Goal: Task Accomplishment & Management: Manage account settings

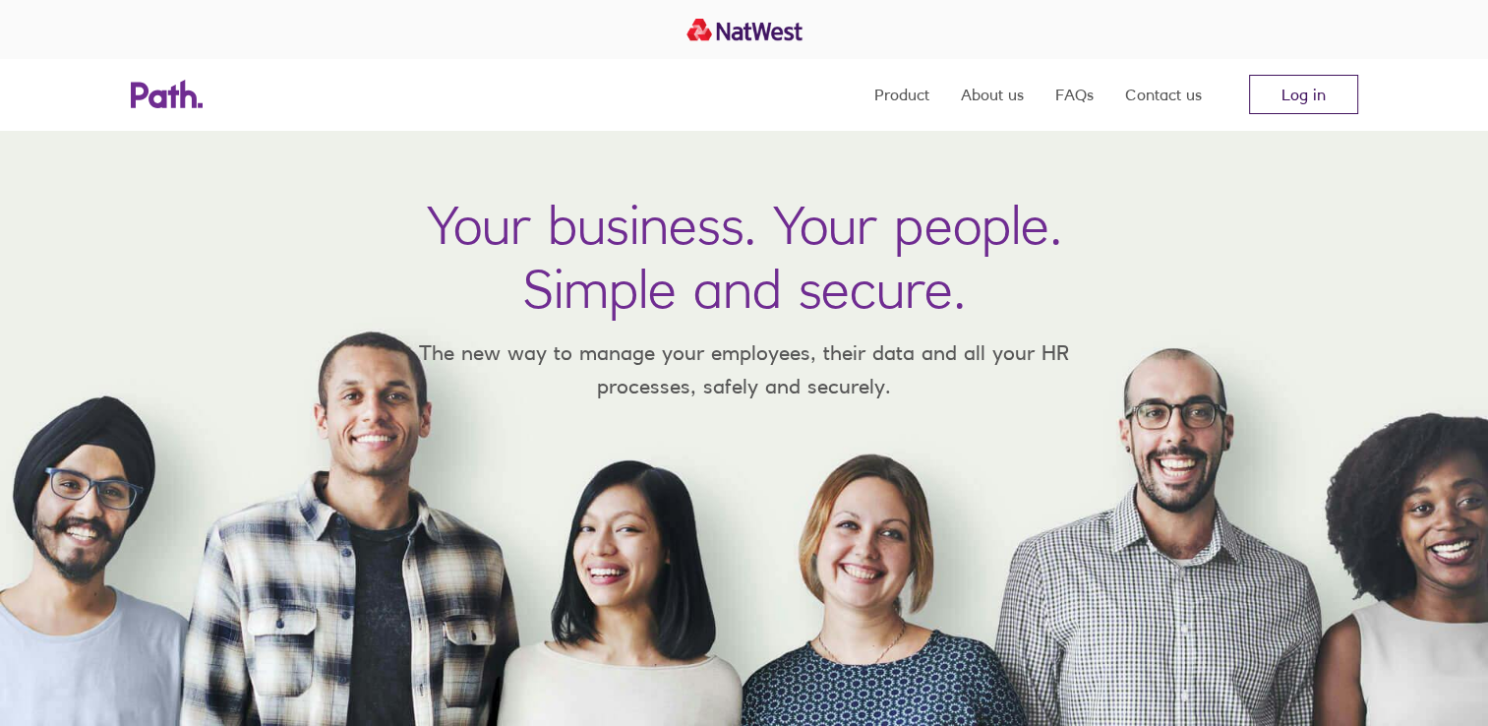
click at [1305, 92] on link "Log in" at bounding box center [1303, 94] width 109 height 39
click at [1297, 107] on link "Log in" at bounding box center [1303, 94] width 109 height 39
click at [1335, 104] on link "Log in" at bounding box center [1303, 94] width 109 height 39
click at [1283, 80] on link "Log in" at bounding box center [1303, 94] width 109 height 39
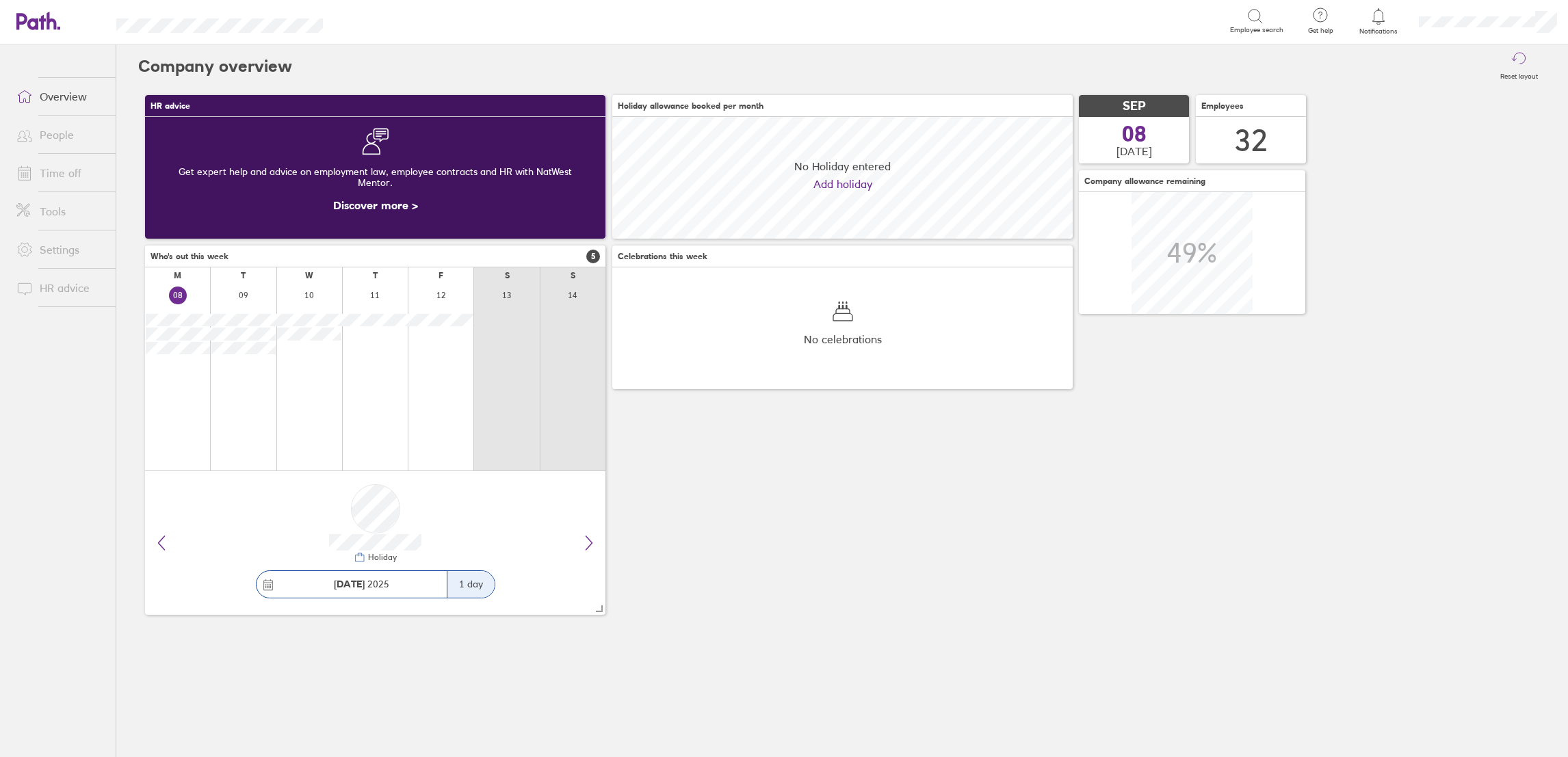
scroll to position [122, 461]
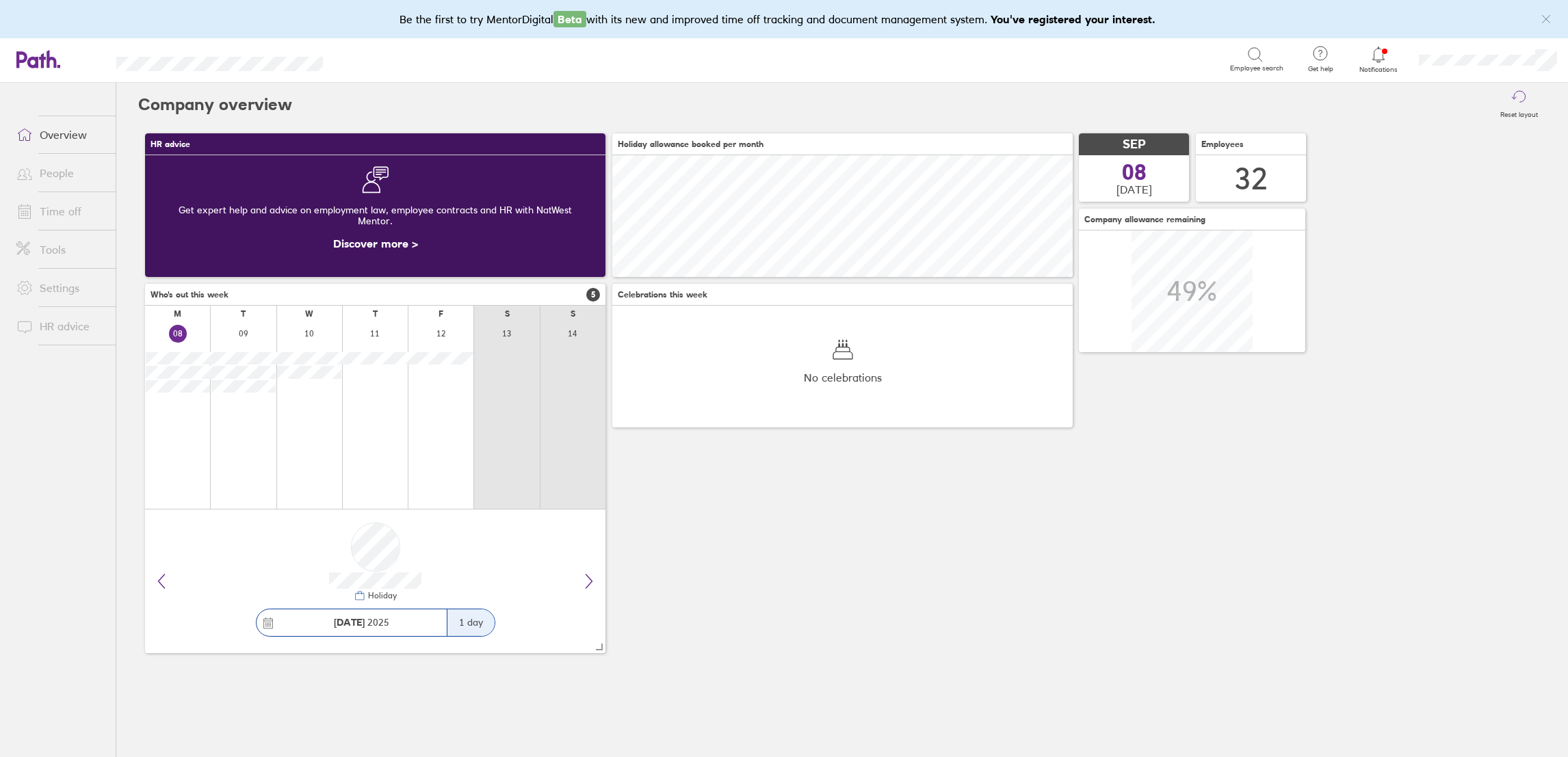
click at [40, 209] on link "Time off" at bounding box center [61, 211] width 110 height 27
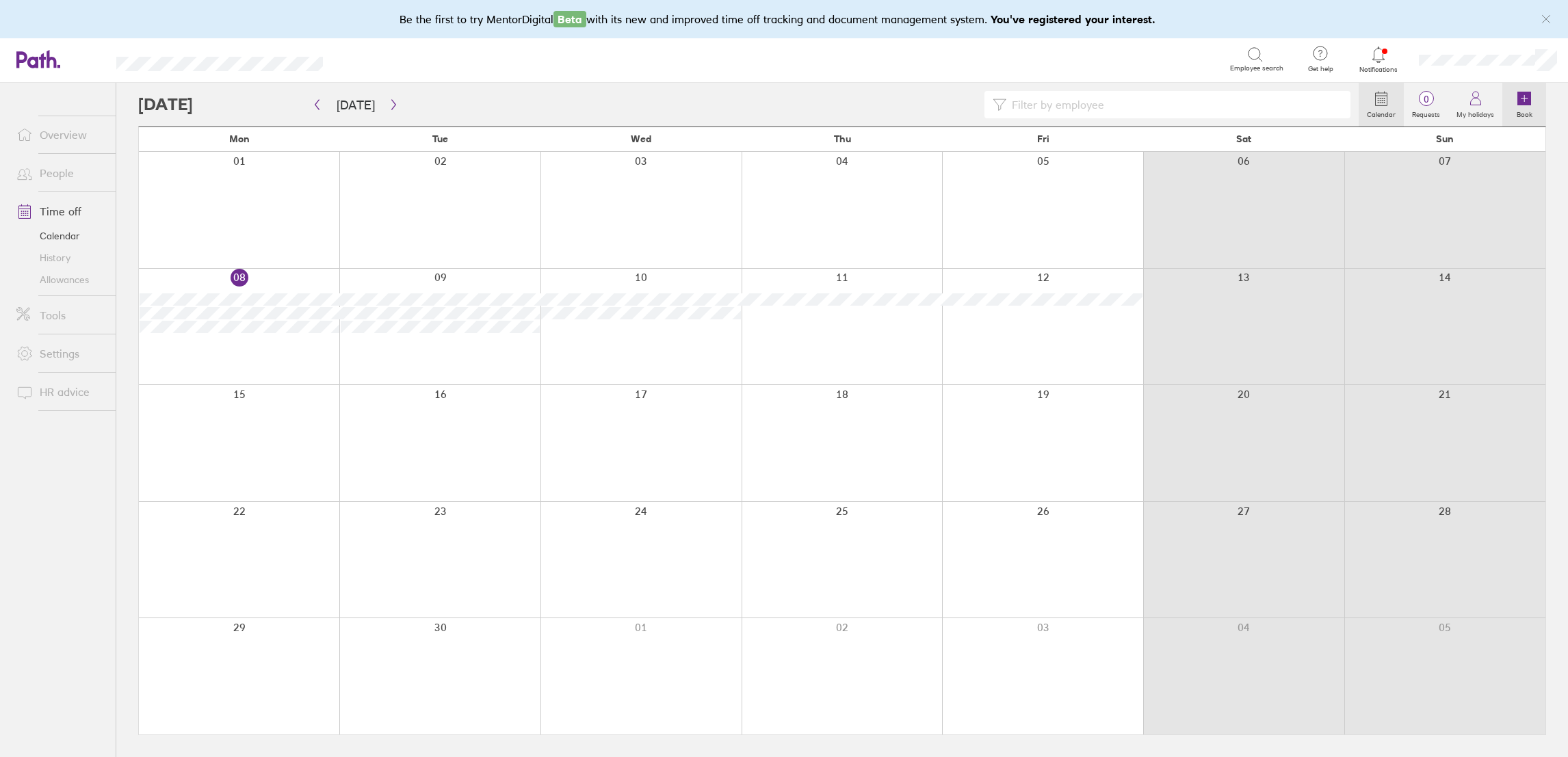
click at [1534, 107] on label "Book" at bounding box center [1525, 113] width 32 height 13
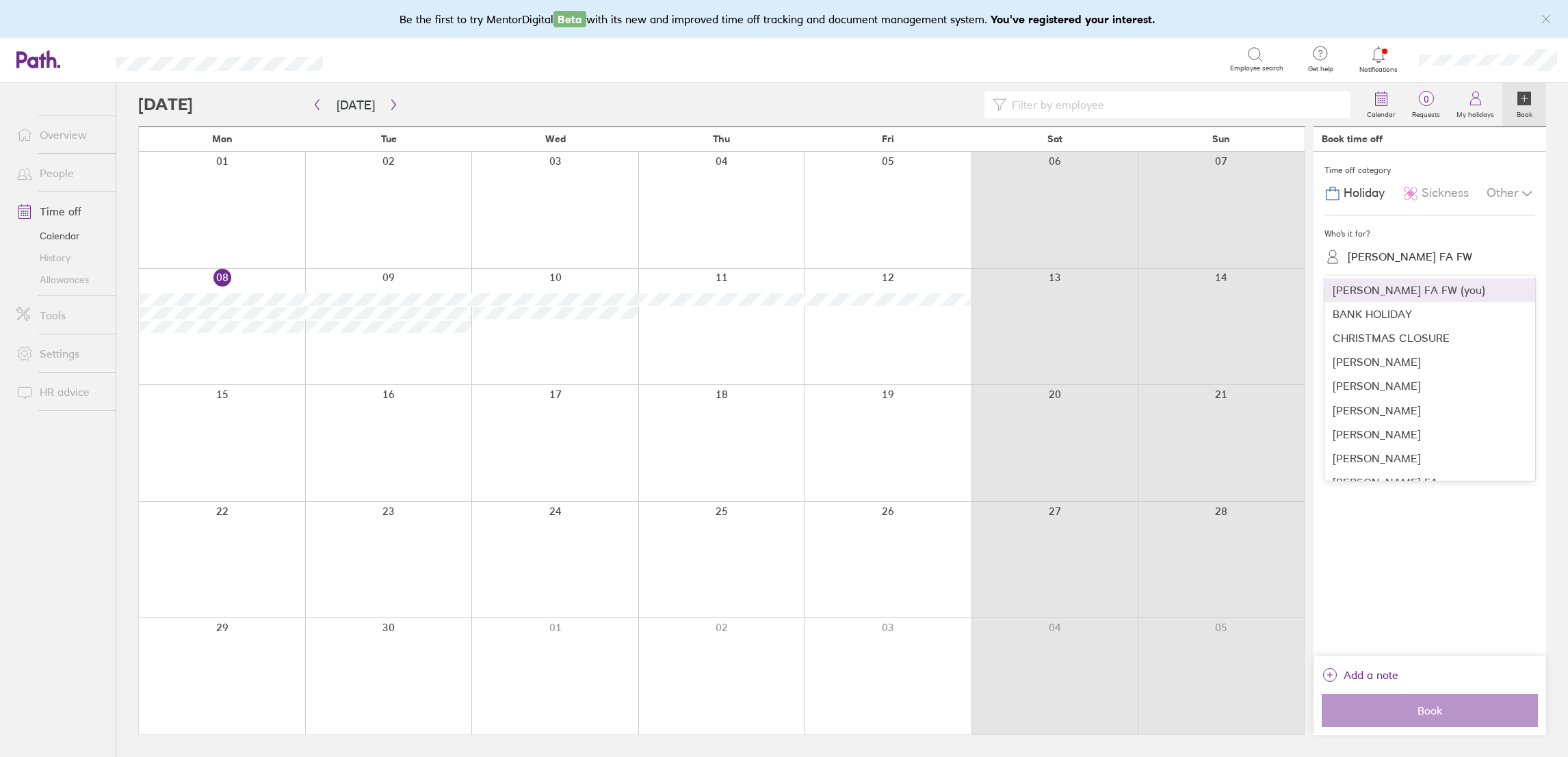
click at [1384, 268] on div "[PERSON_NAME] FA FW" at bounding box center [1438, 257] width 194 height 26
click at [1407, 386] on div "[PERSON_NAME]" at bounding box center [1430, 385] width 211 height 24
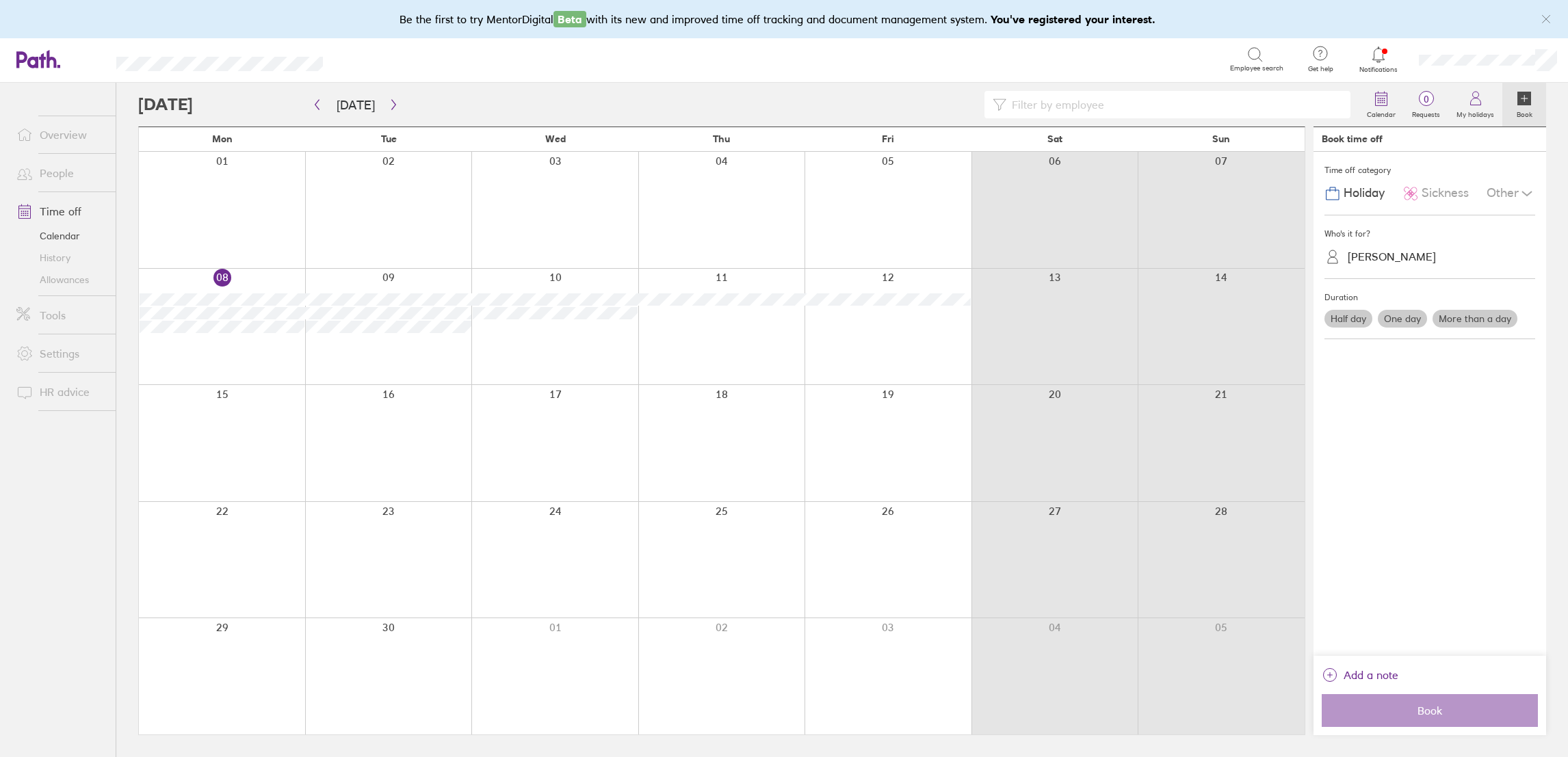
click at [1391, 317] on label "One day" at bounding box center [1402, 319] width 49 height 18
click at [0, 0] on input "One day" at bounding box center [0, 0] width 0 height 0
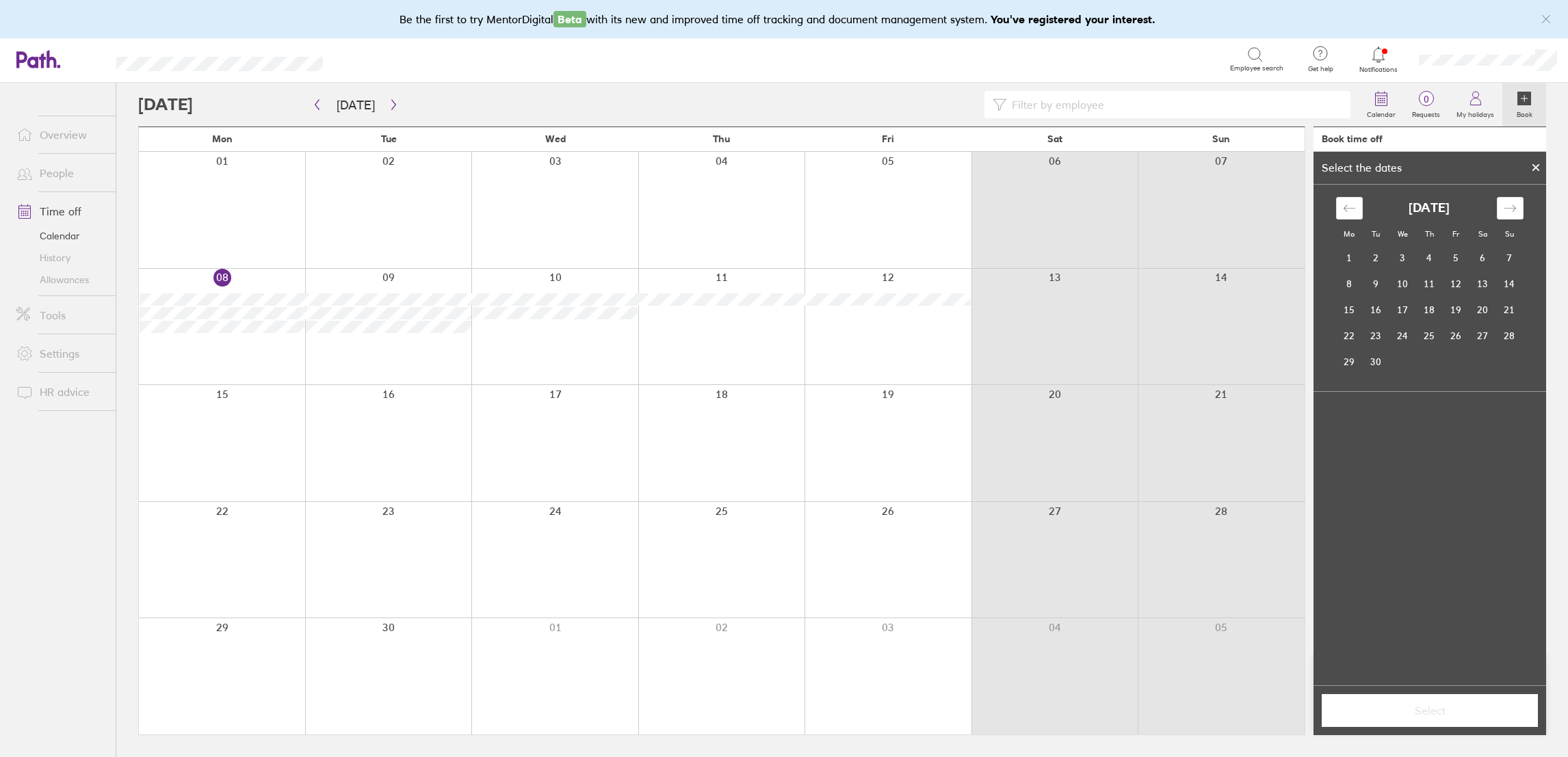
click at [913, 554] on div at bounding box center [888, 560] width 167 height 116
click at [1452, 337] on td "26" at bounding box center [1456, 335] width 26 height 26
click at [1342, 362] on td "29" at bounding box center [1349, 361] width 26 height 26
click at [1459, 338] on td "26" at bounding box center [1456, 335] width 26 height 26
click at [1481, 714] on span "Select" at bounding box center [1430, 711] width 197 height 13
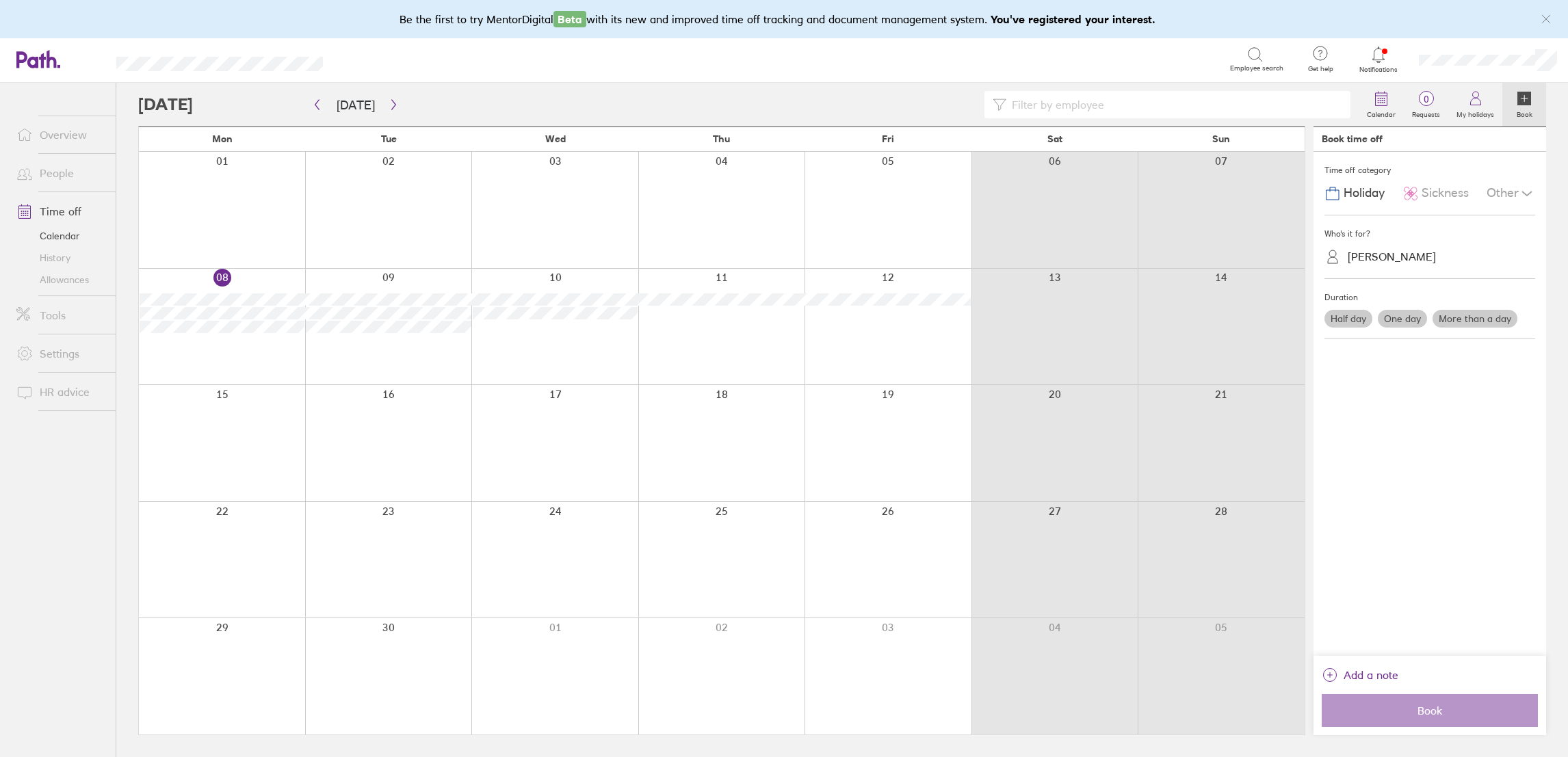
click at [1397, 319] on label "One day" at bounding box center [1402, 319] width 49 height 18
click at [0, 0] on input "One day" at bounding box center [0, 0] width 0 height 0
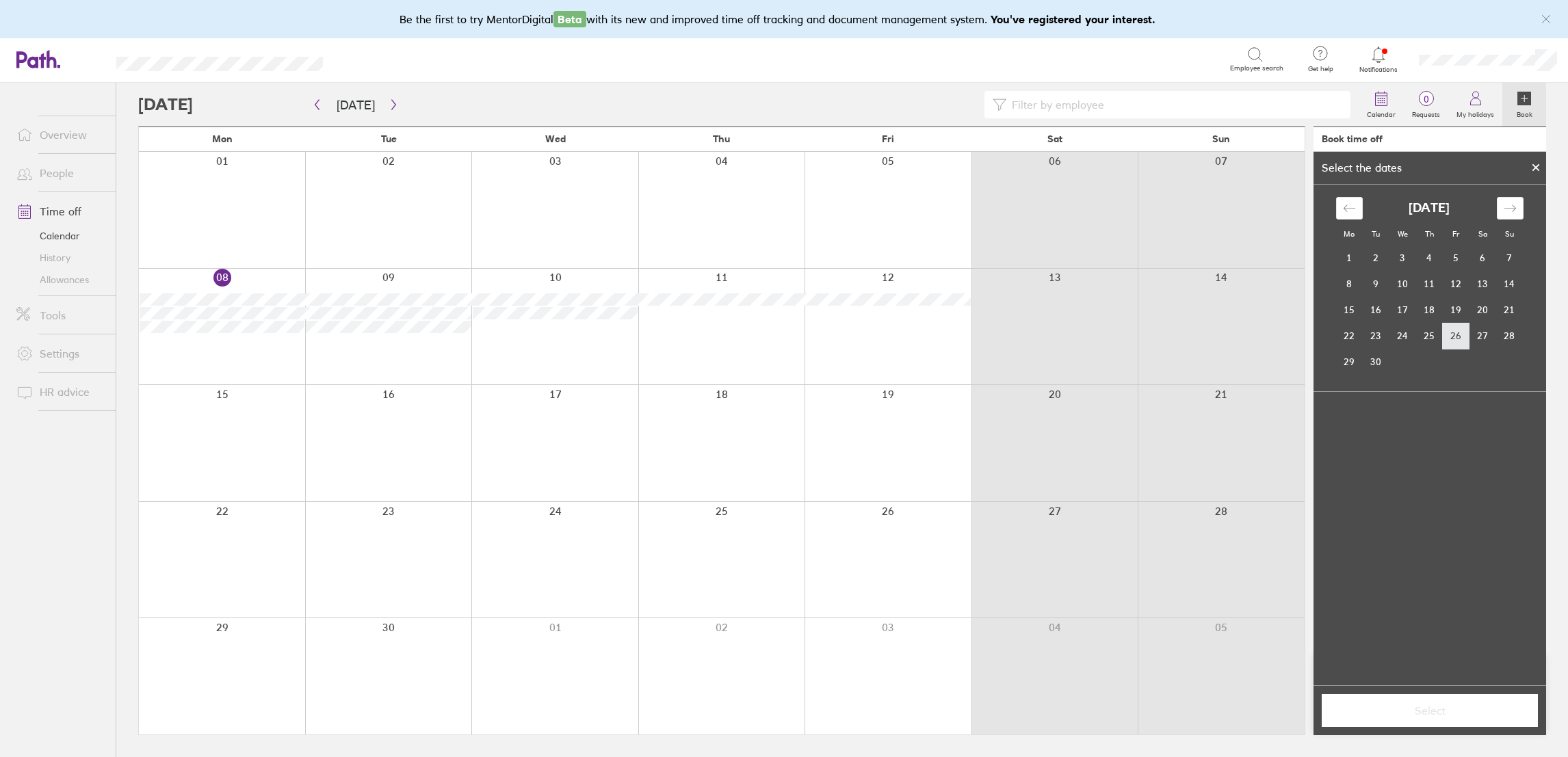
click at [1452, 333] on td "26" at bounding box center [1456, 335] width 26 height 26
click at [1430, 730] on div "Select" at bounding box center [1430, 710] width 232 height 50
click at [1435, 705] on span "Select" at bounding box center [1430, 711] width 197 height 13
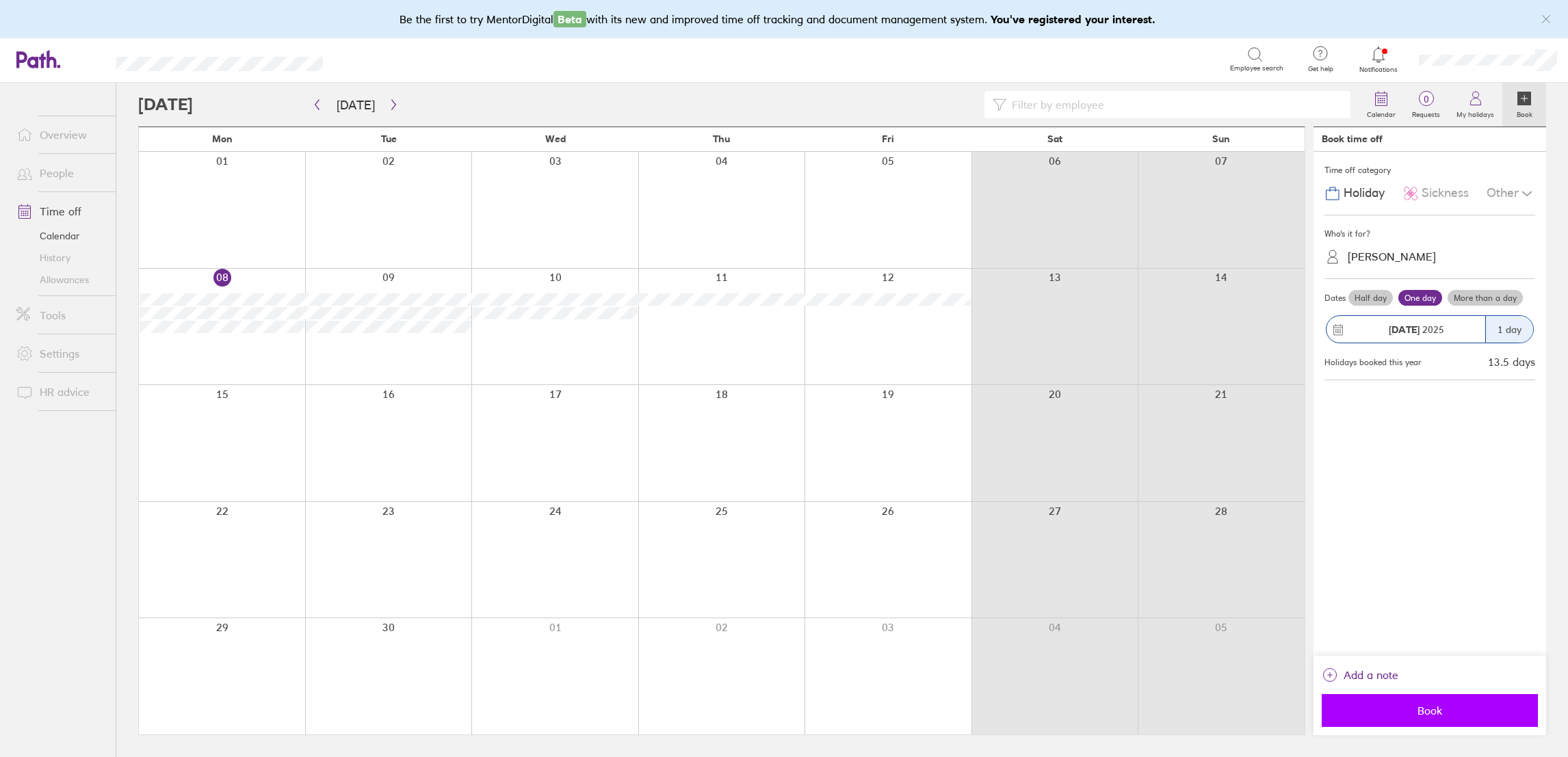
click at [1409, 706] on span "Book" at bounding box center [1430, 711] width 197 height 13
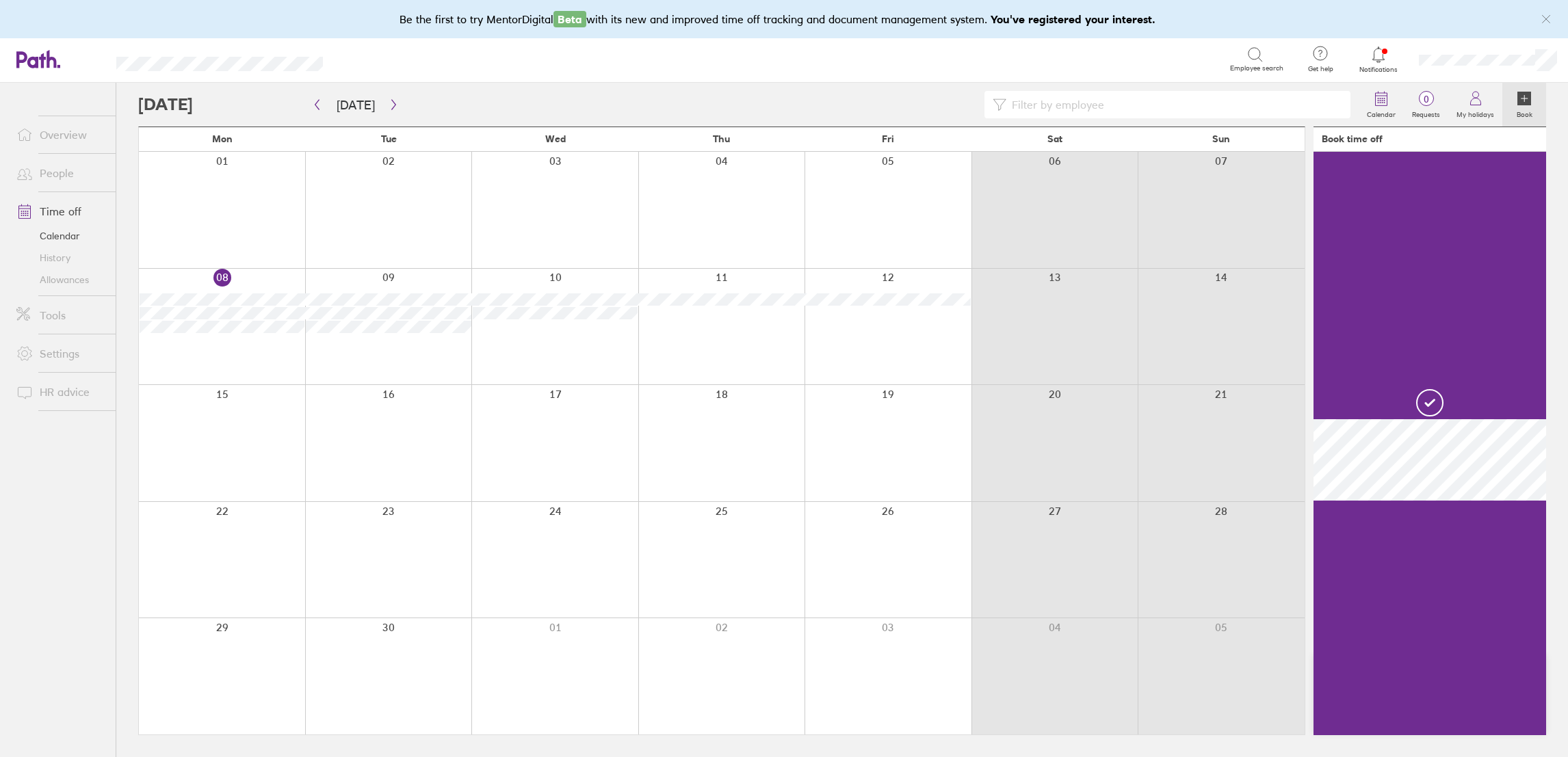
click at [1535, 112] on label "Book" at bounding box center [1525, 113] width 32 height 13
click at [1518, 103] on icon at bounding box center [1525, 99] width 14 height 14
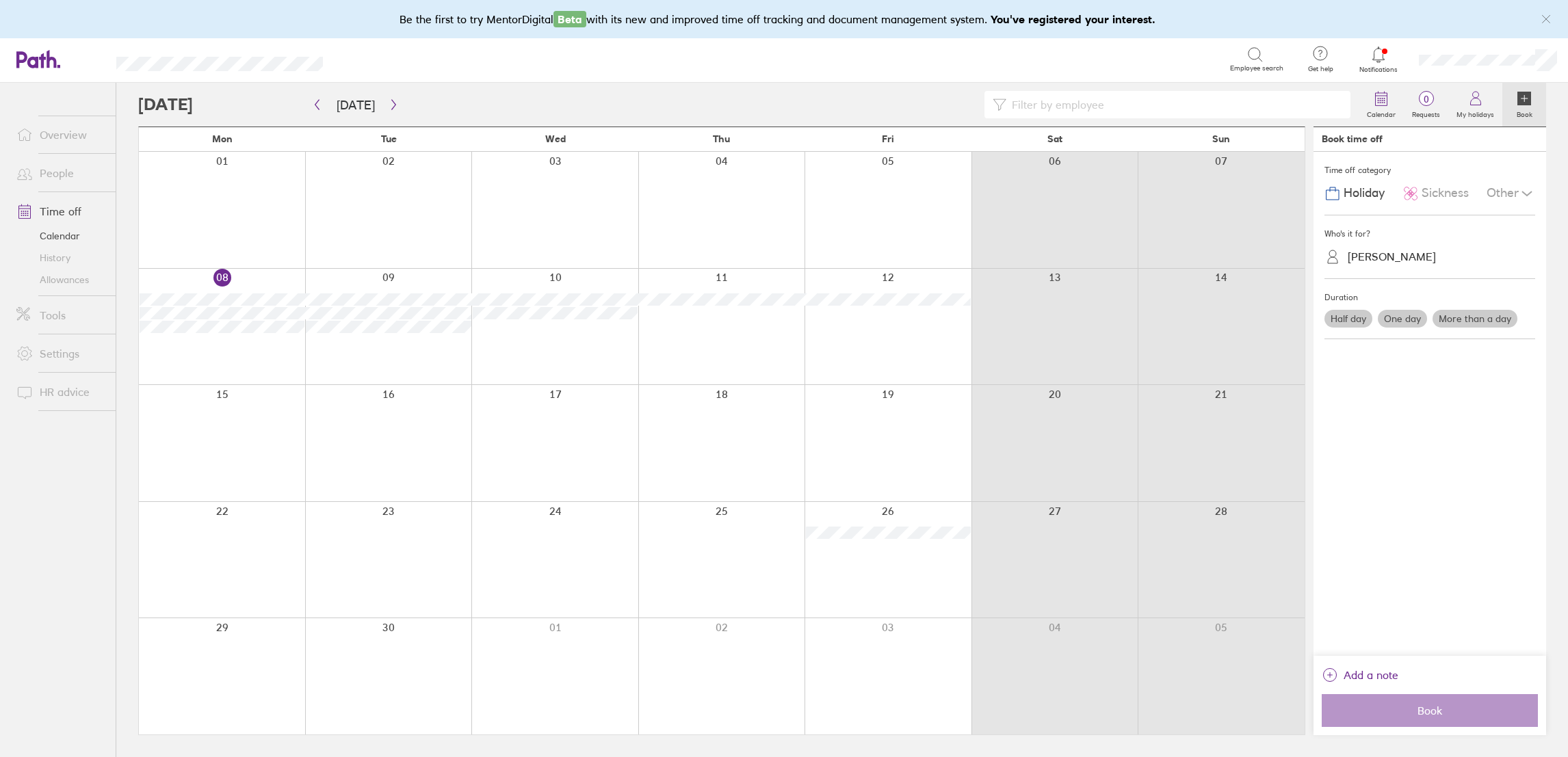
click at [1404, 320] on label "One day" at bounding box center [1402, 319] width 49 height 18
click at [0, 0] on input "One day" at bounding box center [0, 0] width 0 height 0
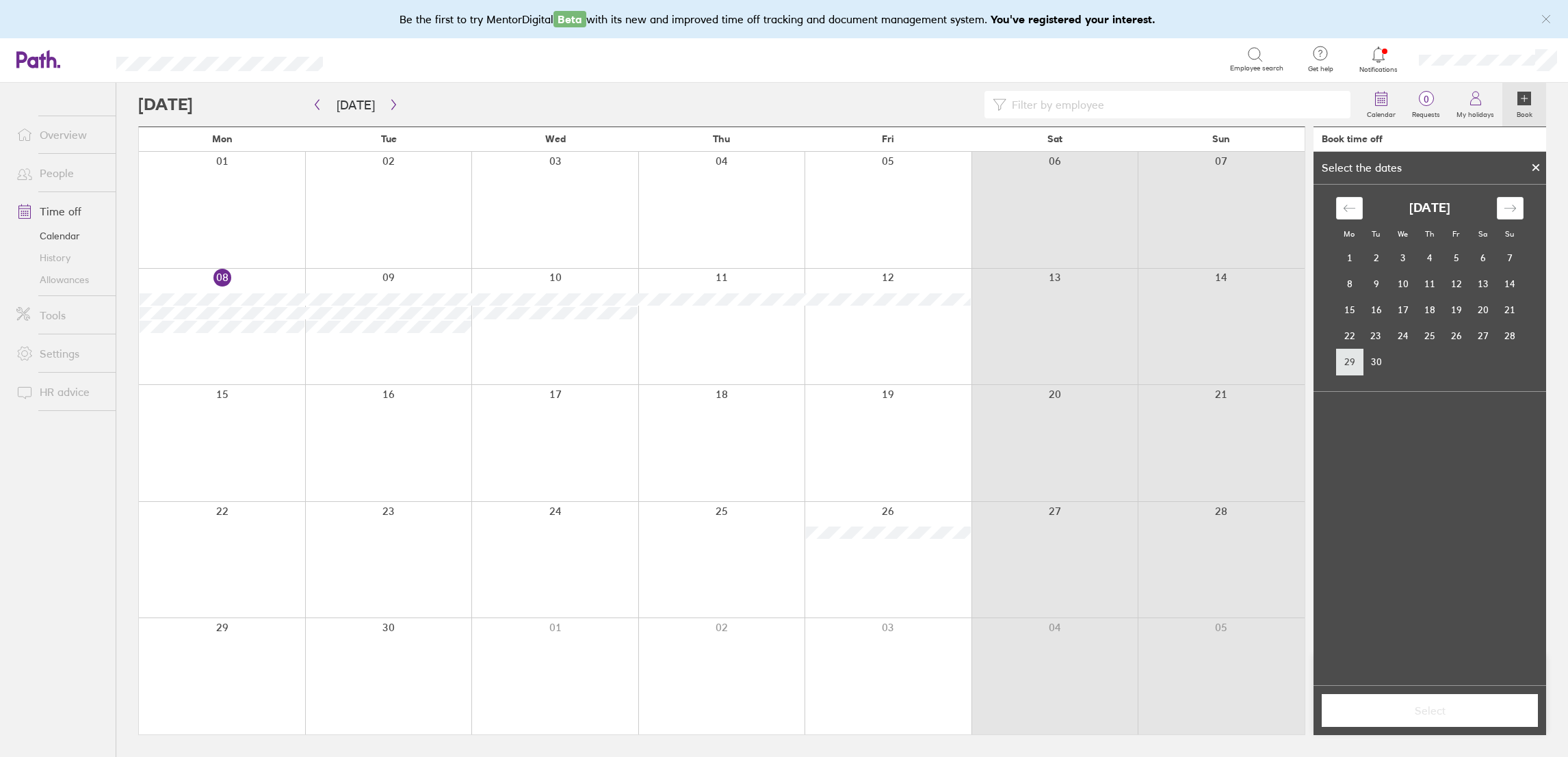
click at [1352, 362] on td "29" at bounding box center [1349, 361] width 26 height 26
click at [1448, 717] on span "Select" at bounding box center [1430, 711] width 197 height 13
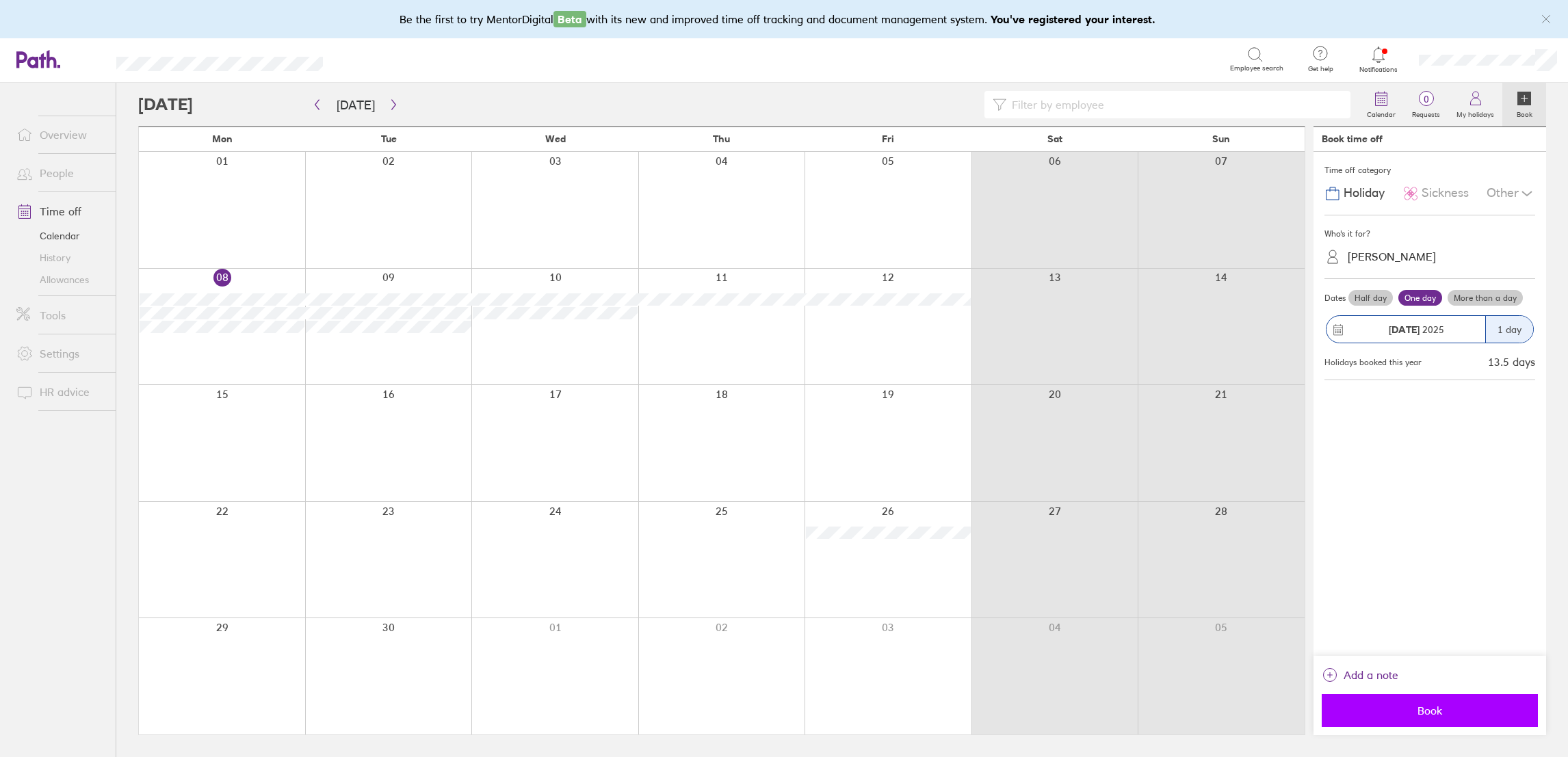
click at [1446, 714] on span "Book" at bounding box center [1430, 711] width 197 height 13
